Goal: Transaction & Acquisition: Book appointment/travel/reservation

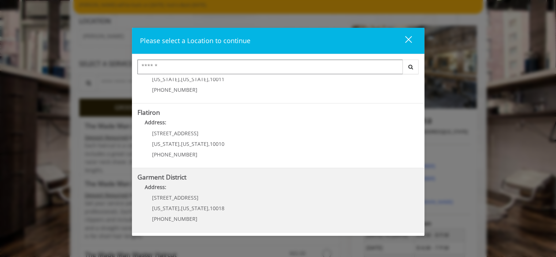
scroll to position [73, 0]
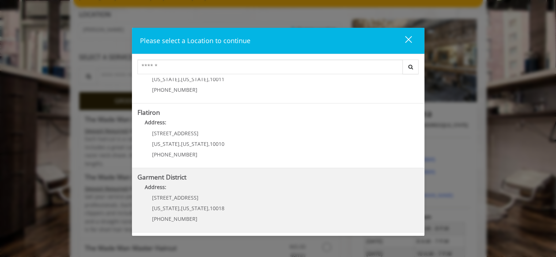
click at [235, 191] on District "Address:" at bounding box center [277, 189] width 281 height 12
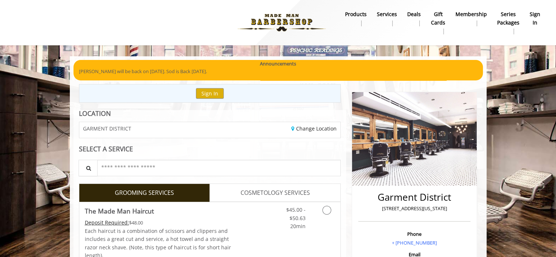
scroll to position [73, 0]
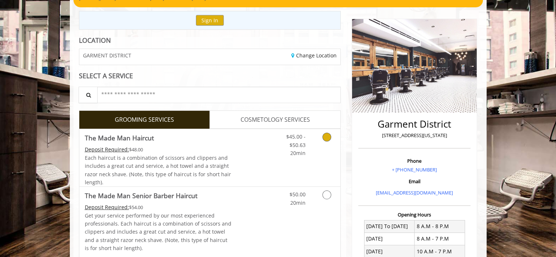
click at [319, 137] on link "Grooming services" at bounding box center [325, 143] width 19 height 28
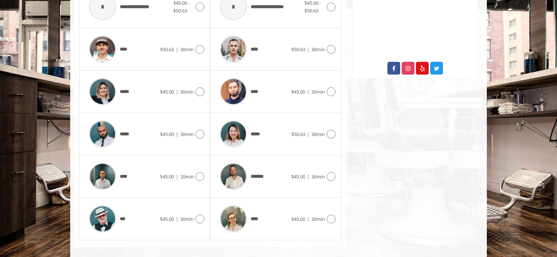
scroll to position [383, 0]
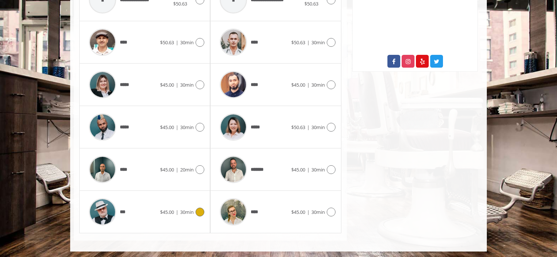
click at [198, 209] on icon at bounding box center [199, 212] width 9 height 9
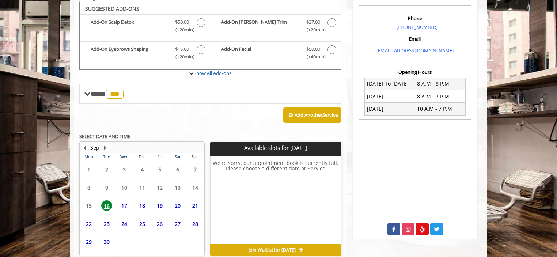
scroll to position [249, 0]
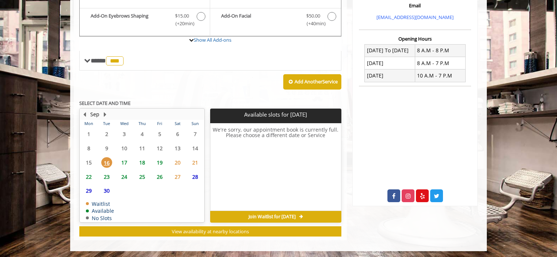
click at [160, 161] on span "19" at bounding box center [159, 162] width 11 height 11
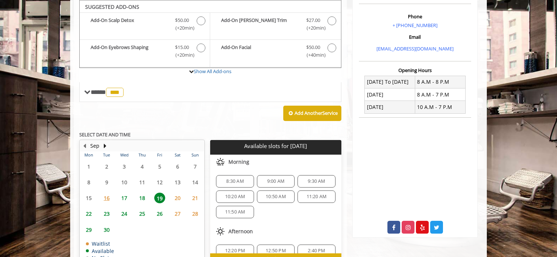
click at [144, 196] on span "18" at bounding box center [142, 198] width 11 height 11
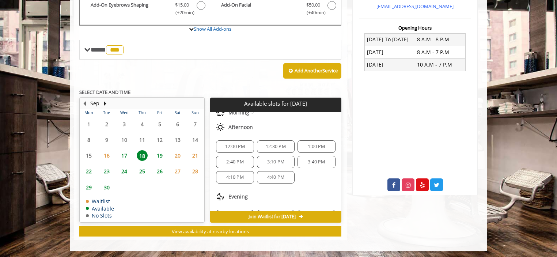
scroll to position [37, 0]
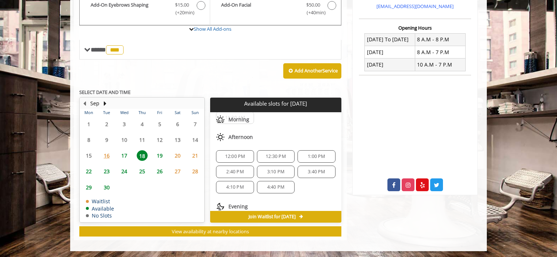
click at [311, 153] on span "1:00 PM" at bounding box center [316, 156] width 17 height 6
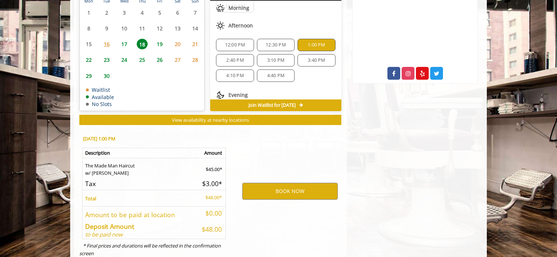
scroll to position [392, 0]
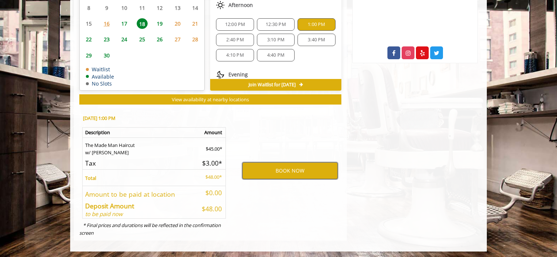
click at [309, 168] on button "BOOK NOW" at bounding box center [289, 170] width 95 height 17
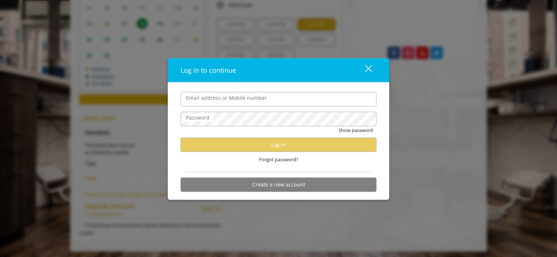
click at [246, 95] on input "Email address or Mobile number" at bounding box center [279, 99] width 196 height 15
type input "**********"
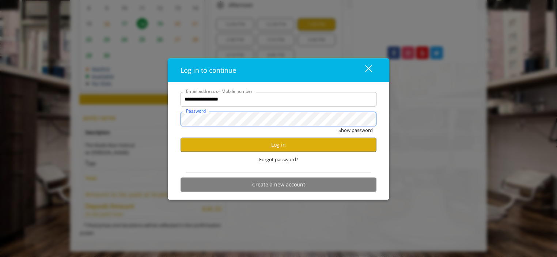
click at [338, 126] on button "Show password" at bounding box center [355, 130] width 34 height 8
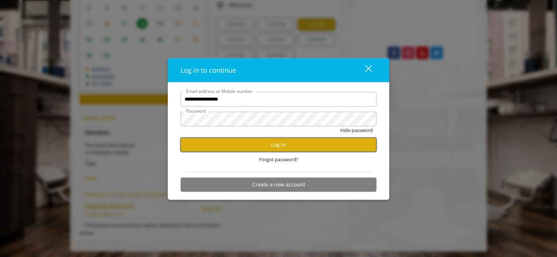
click at [283, 147] on button "Log in" at bounding box center [279, 144] width 196 height 14
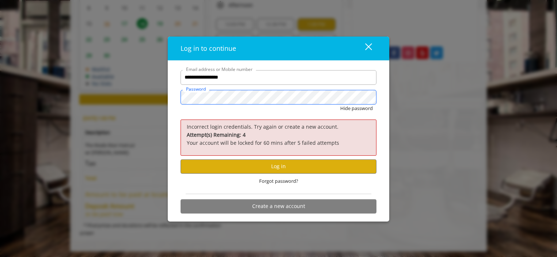
click at [340, 105] on button "Hide password" at bounding box center [356, 109] width 33 height 8
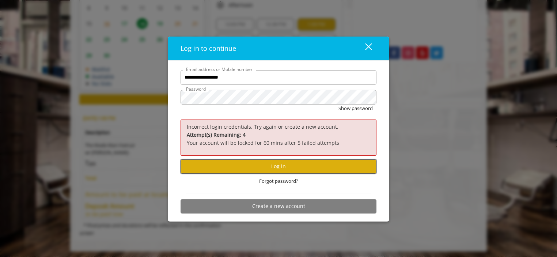
click at [270, 165] on button "Log in" at bounding box center [279, 166] width 196 height 14
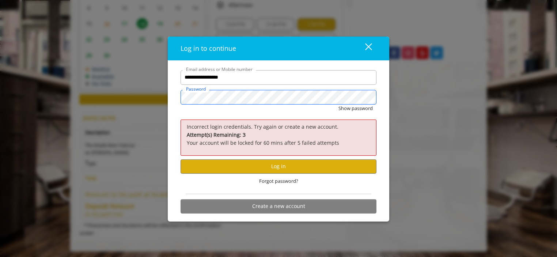
click at [169, 103] on div "**********" at bounding box center [278, 141] width 221 height 161
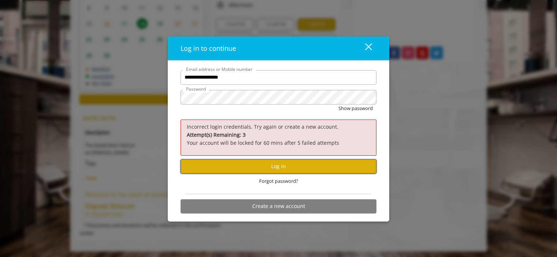
click at [203, 170] on button "Log in" at bounding box center [279, 166] width 196 height 14
click at [278, 178] on span "Forgot password?" at bounding box center [278, 181] width 39 height 8
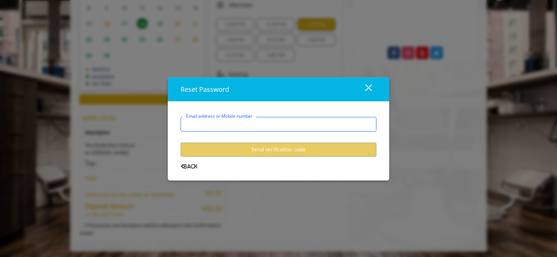
click at [237, 127] on input "Email address or Mobile number" at bounding box center [279, 124] width 196 height 15
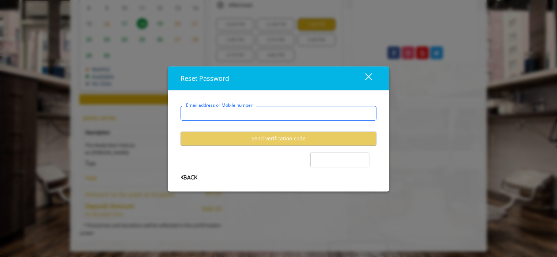
type input "**********"
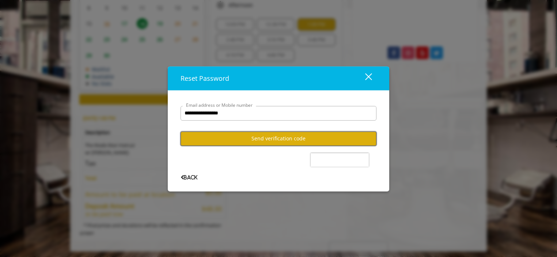
click at [244, 144] on button "Send verification code" at bounding box center [279, 139] width 196 height 14
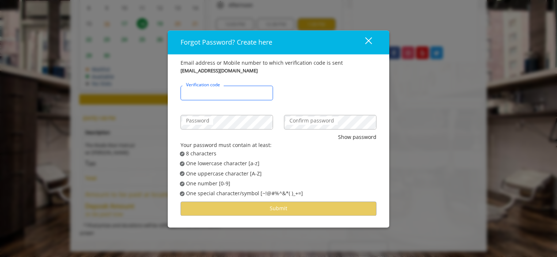
click at [250, 96] on input "Verification code" at bounding box center [227, 93] width 92 height 15
paste input "******"
type input "******"
click at [313, 121] on label "Confirm password" at bounding box center [312, 121] width 52 height 8
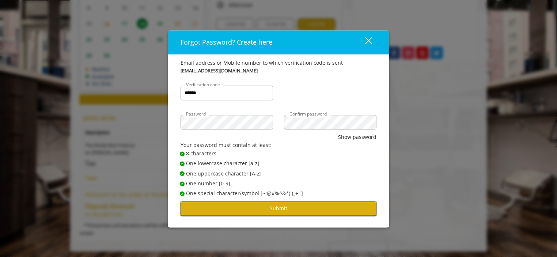
click at [290, 209] on button "Submit" at bounding box center [279, 208] width 196 height 14
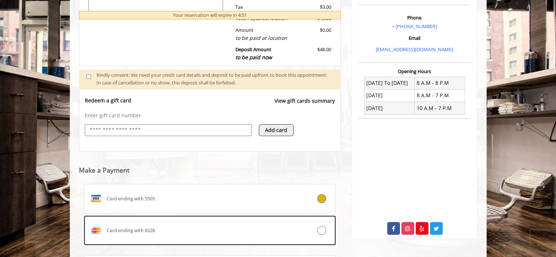
scroll to position [258, 0]
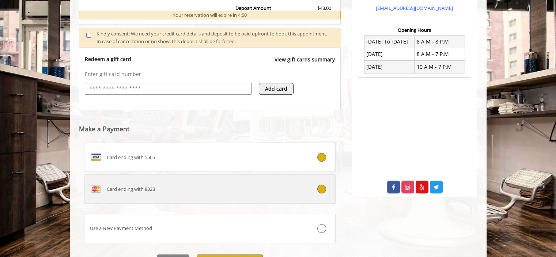
click at [197, 184] on div "Card ending with 8328" at bounding box center [188, 189] width 209 height 12
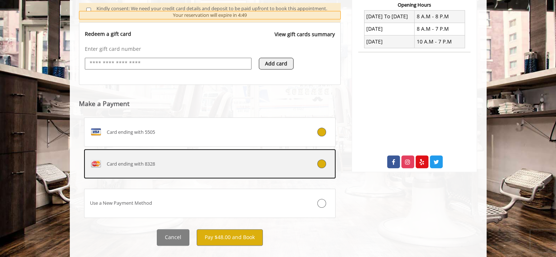
scroll to position [296, 0]
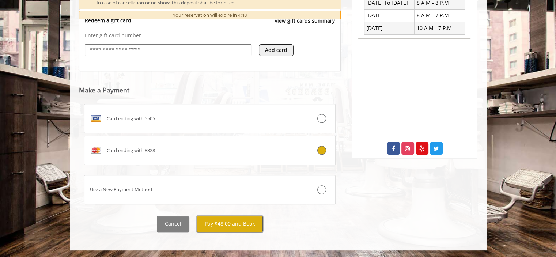
click at [232, 221] on button "Pay $48.00 and Book" at bounding box center [230, 224] width 66 height 16
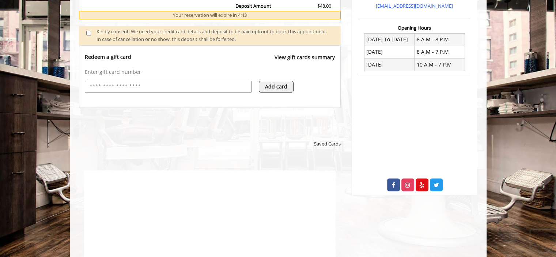
scroll to position [0, 0]
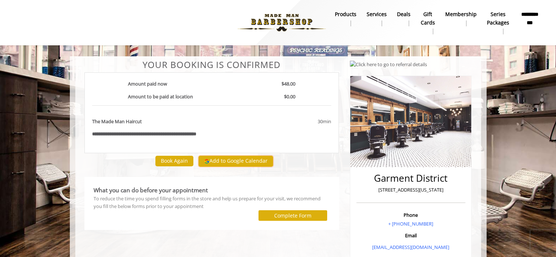
click at [249, 159] on button "Add to Google Calendar" at bounding box center [235, 161] width 75 height 11
